Goal: Communication & Community: Participate in discussion

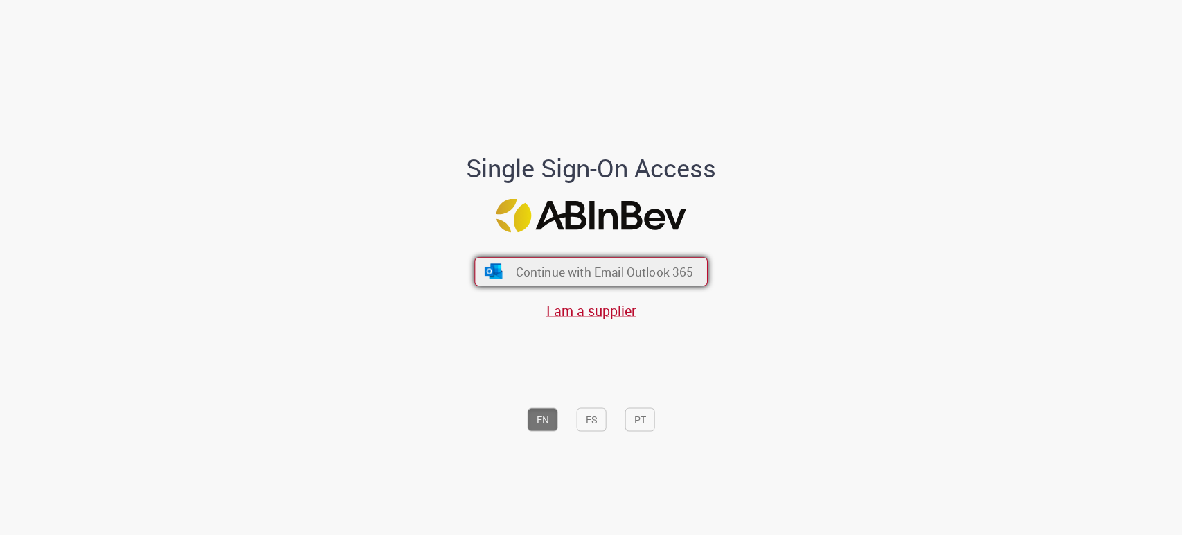
click at [664, 258] on button "Continue with Email Outlook 365" at bounding box center [590, 271] width 233 height 29
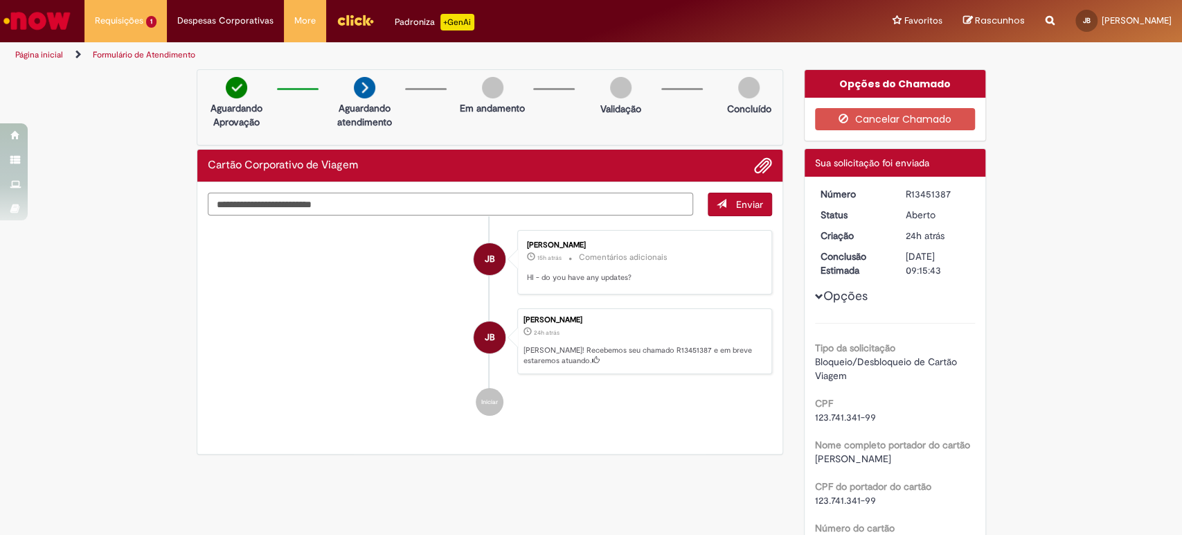
click at [335, 200] on textarea "Digite sua mensagem aqui..." at bounding box center [451, 204] width 486 height 24
type textarea "**********"
click at [731, 212] on button "Enviar" at bounding box center [740, 204] width 64 height 24
